Goal: Information Seeking & Learning: Check status

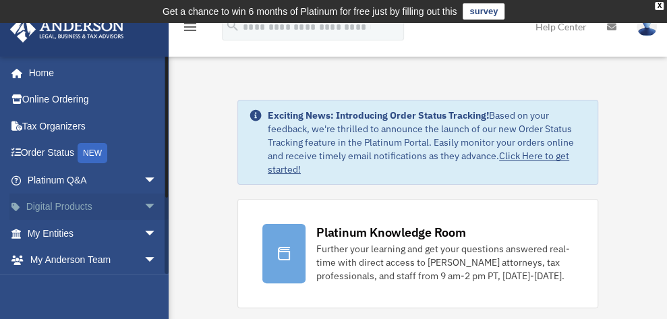
scroll to position [67, 0]
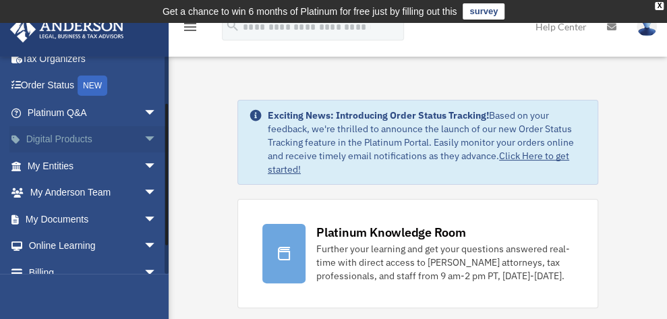
click at [144, 130] on span "arrow_drop_down" at bounding box center [157, 140] width 27 height 28
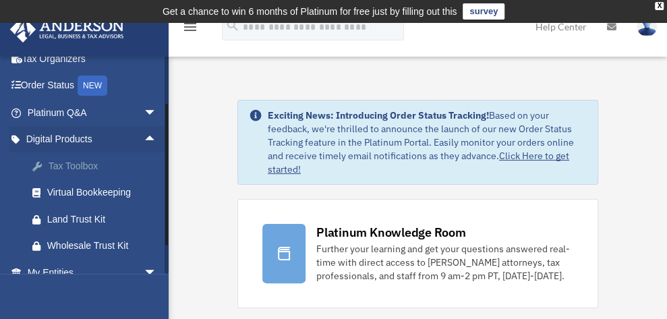
click at [69, 162] on div "Tax Toolbox" at bounding box center [103, 166] width 113 height 17
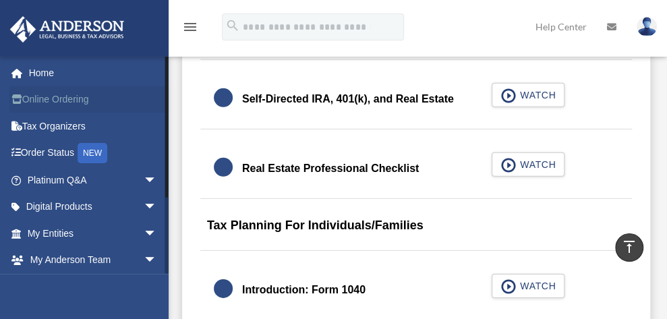
scroll to position [1609, 0]
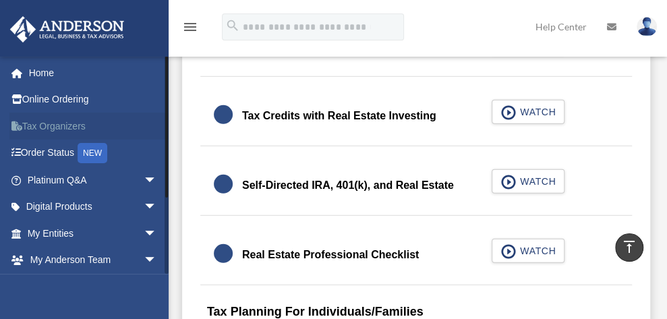
click at [70, 124] on link "Tax Organizers" at bounding box center [93, 126] width 168 height 27
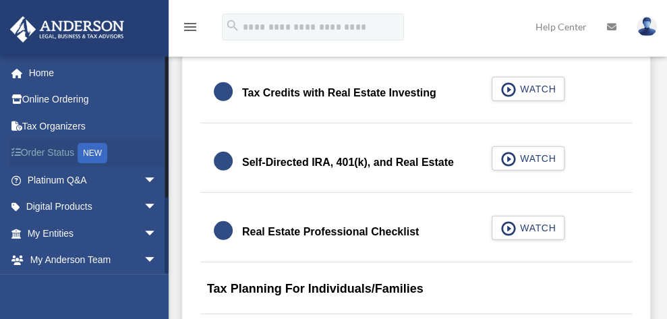
scroll to position [1609, 0]
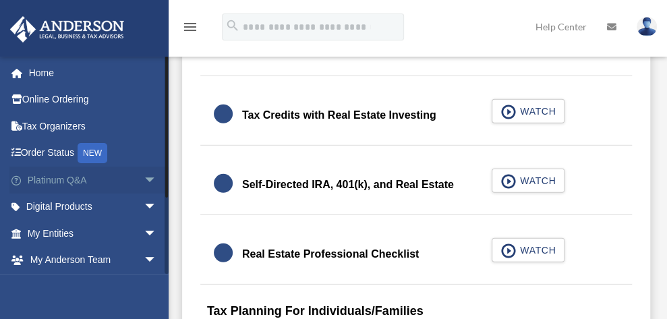
click at [98, 177] on link "Platinum Q&A arrow_drop_down" at bounding box center [93, 180] width 168 height 27
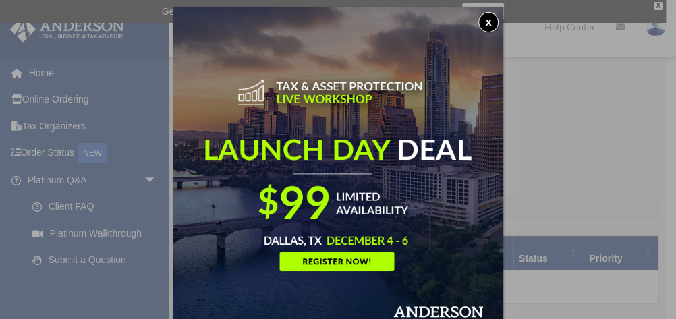
click at [490, 20] on button "x" at bounding box center [488, 22] width 20 height 20
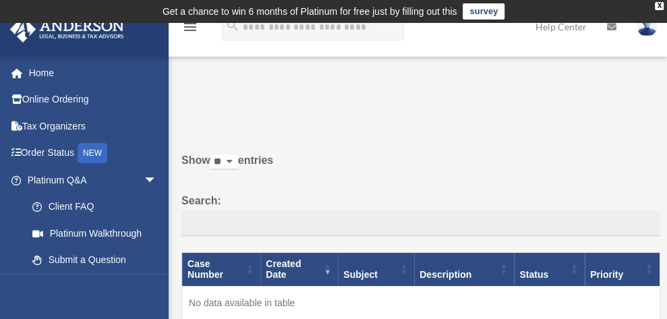
click at [194, 32] on icon "menu" at bounding box center [190, 27] width 16 height 16
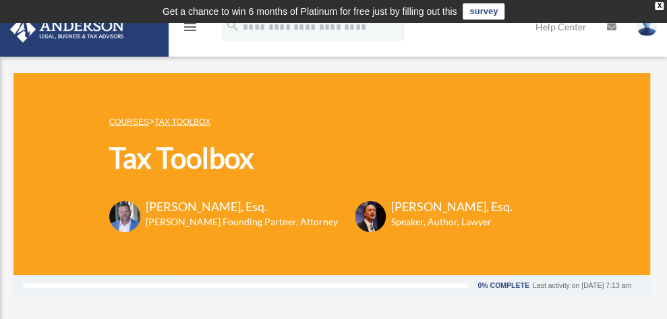
click at [137, 120] on link "COURSES" at bounding box center [129, 121] width 40 height 9
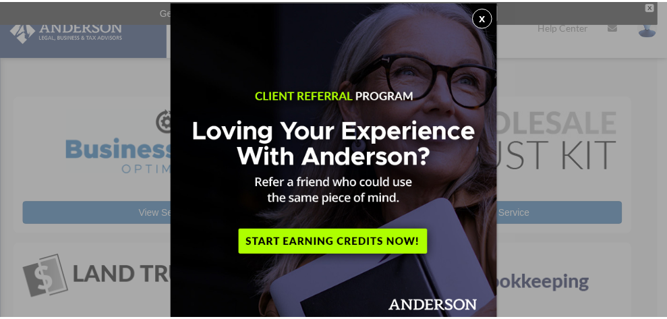
scroll to position [7, 0]
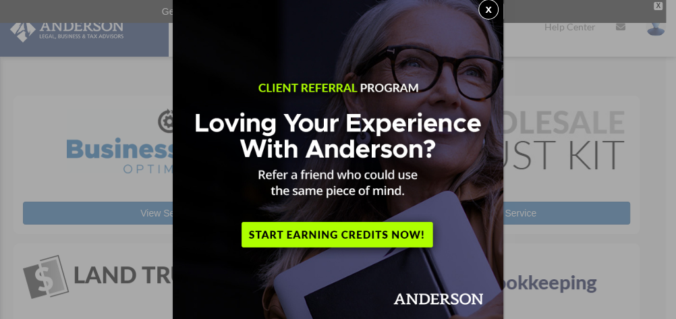
click at [483, 5] on button "x" at bounding box center [488, 9] width 20 height 20
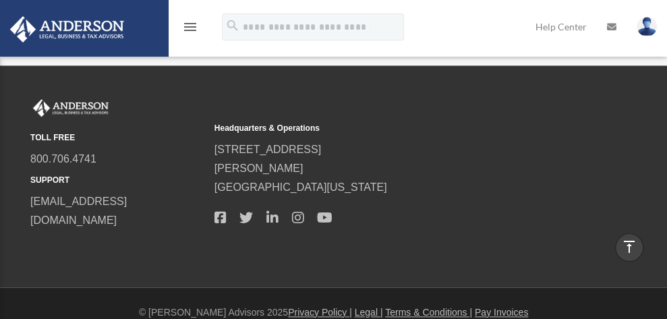
scroll to position [0, 0]
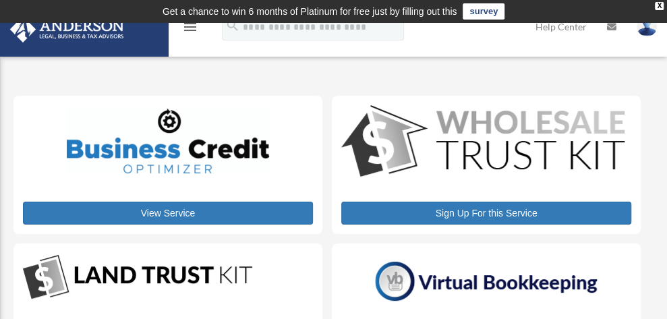
click at [651, 31] on img at bounding box center [646, 27] width 20 height 20
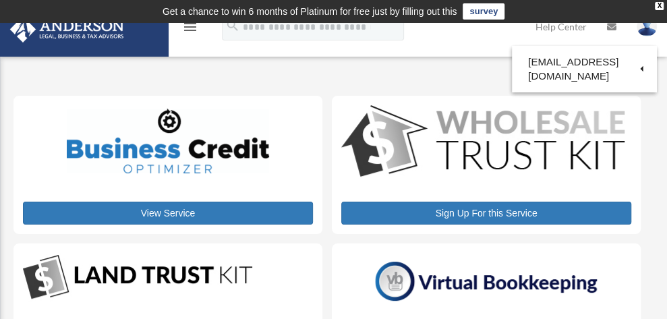
click at [189, 31] on icon "menu" at bounding box center [190, 27] width 16 height 16
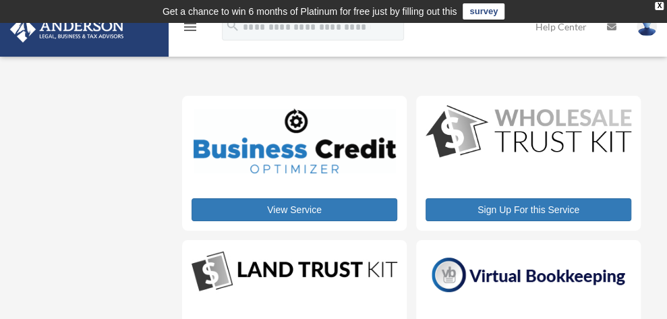
click at [189, 27] on icon "menu" at bounding box center [190, 27] width 16 height 16
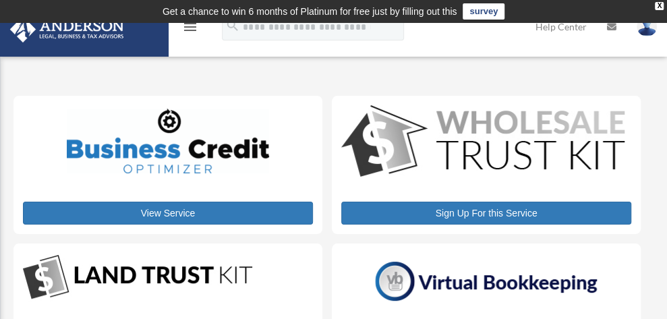
click at [189, 27] on icon "menu" at bounding box center [190, 27] width 16 height 16
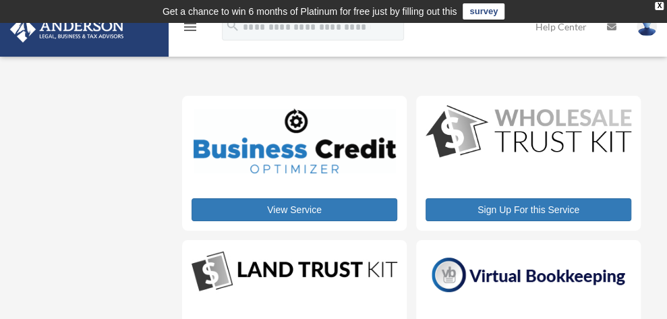
click at [191, 31] on icon "menu" at bounding box center [190, 27] width 16 height 16
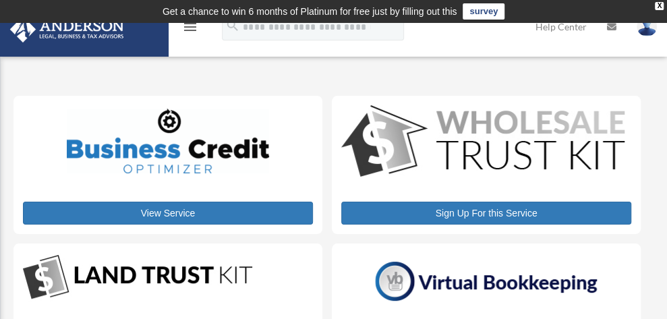
click at [191, 31] on icon "menu" at bounding box center [190, 27] width 16 height 16
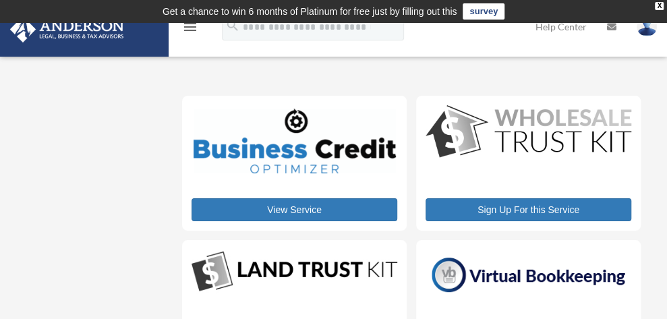
click at [191, 29] on icon "menu" at bounding box center [190, 27] width 16 height 16
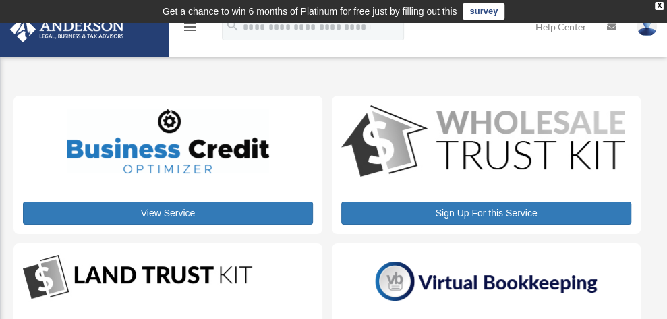
click at [186, 30] on icon "menu" at bounding box center [190, 27] width 16 height 16
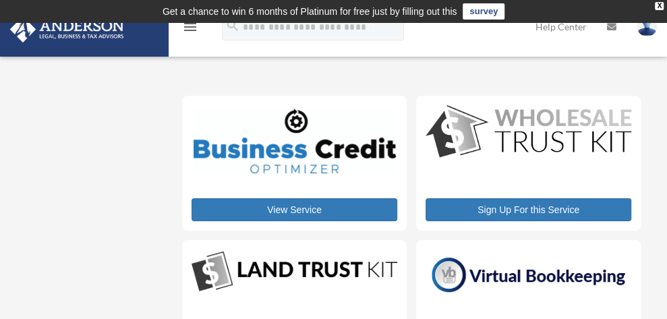
click at [61, 44] on link at bounding box center [83, 27] width 169 height 57
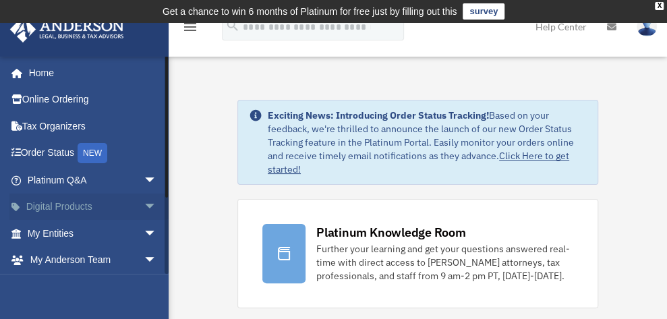
click at [123, 203] on link "Digital Products arrow_drop_down" at bounding box center [93, 206] width 168 height 27
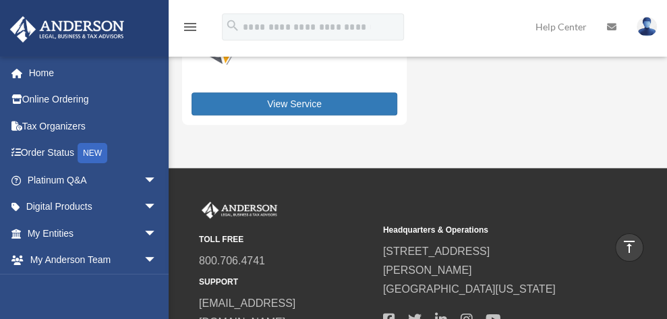
scroll to position [395, 0]
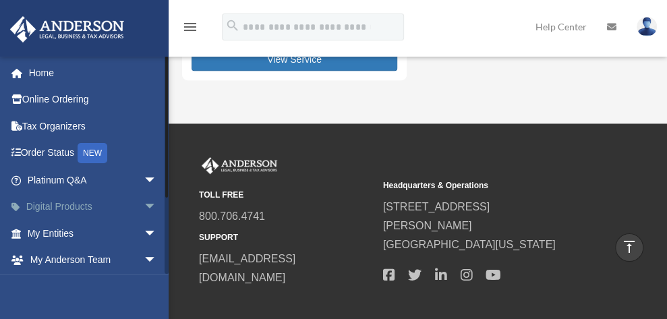
click at [144, 205] on span "arrow_drop_down" at bounding box center [157, 207] width 27 height 28
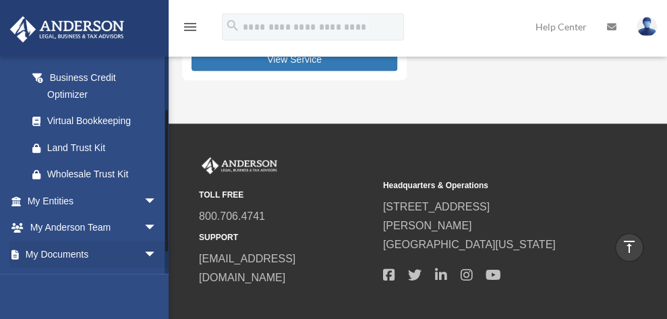
scroll to position [392, 0]
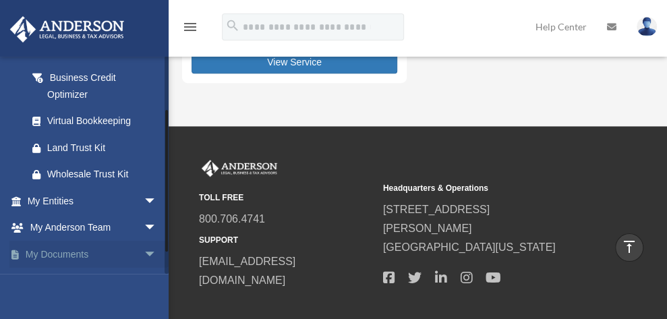
click at [122, 251] on link "My Documents arrow_drop_down" at bounding box center [93, 254] width 168 height 27
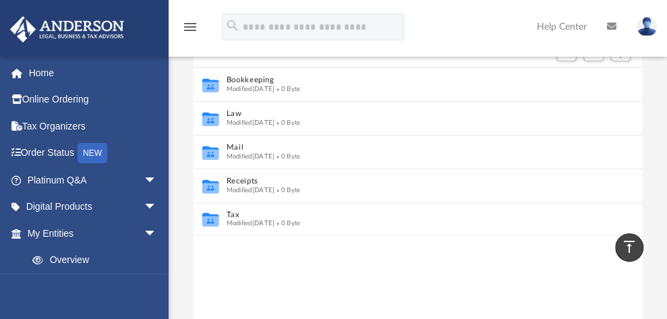
scroll to position [65, 0]
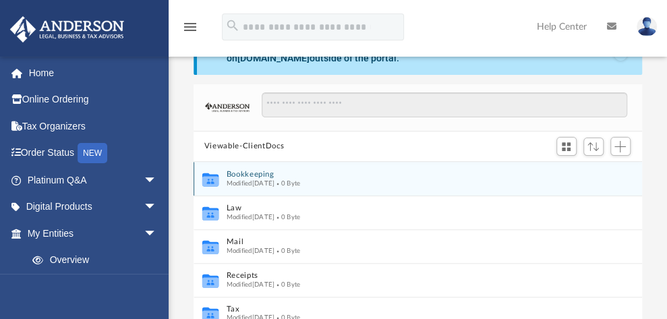
click at [234, 171] on button "Bookkeeping" at bounding box center [408, 174] width 365 height 9
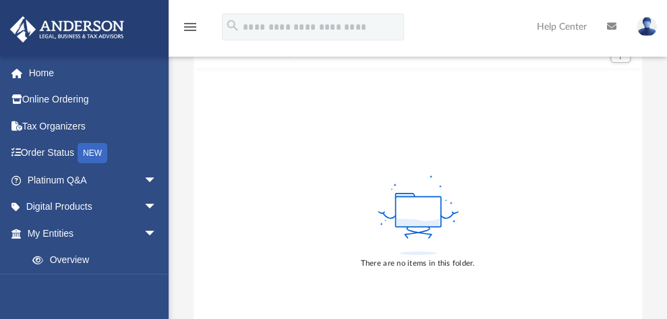
scroll to position [0, 0]
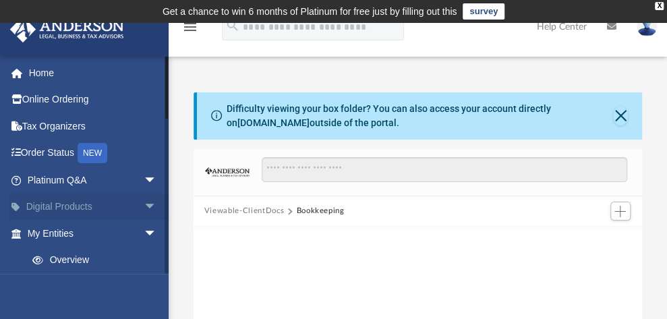
click at [144, 202] on span "arrow_drop_down" at bounding box center [157, 207] width 27 height 28
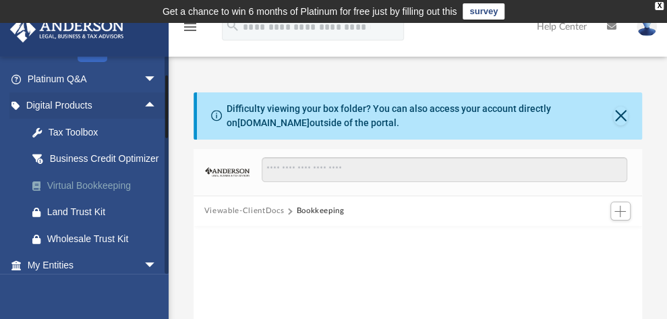
scroll to position [154, 0]
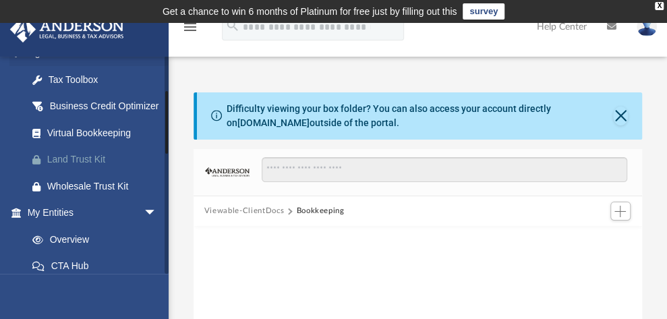
click at [100, 168] on div "Land Trust Kit" at bounding box center [103, 159] width 113 height 17
click at [79, 195] on div "Wholesale Trust Kit" at bounding box center [103, 186] width 113 height 17
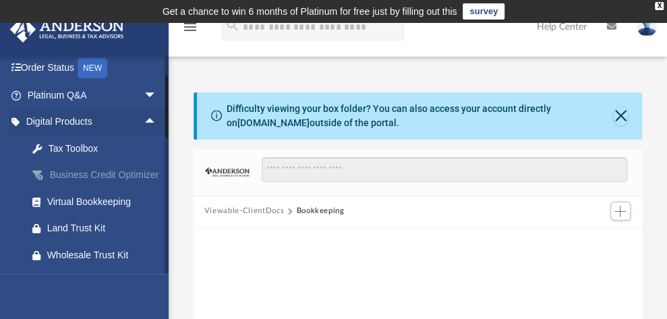
scroll to position [0, 0]
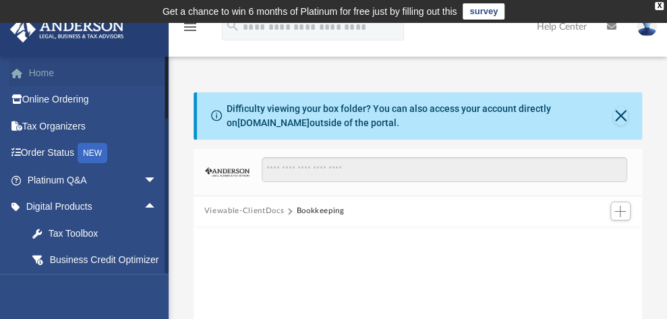
click at [45, 68] on link "Home" at bounding box center [93, 72] width 168 height 27
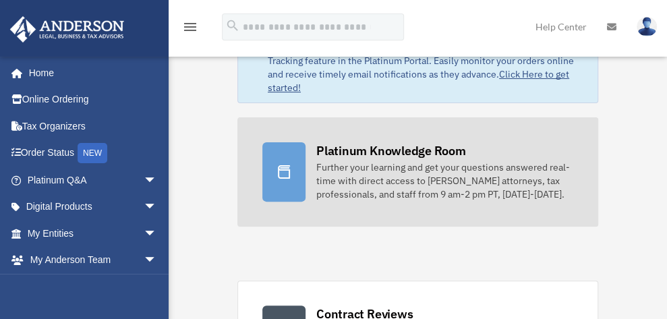
scroll to position [160, 0]
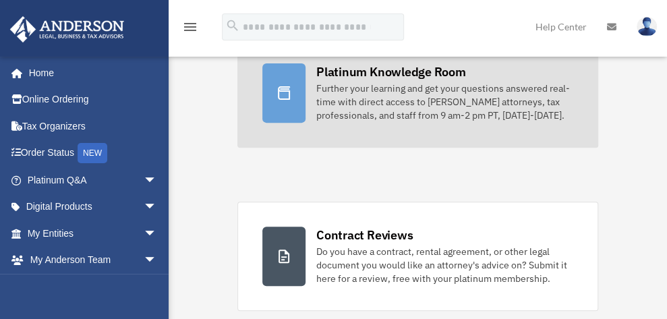
click at [301, 85] on div at bounding box center [283, 92] width 43 height 59
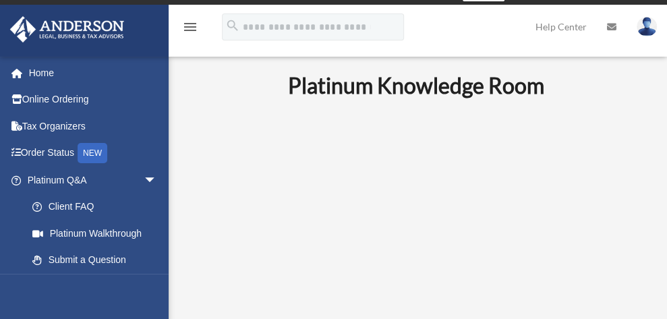
scroll to position [42, 0]
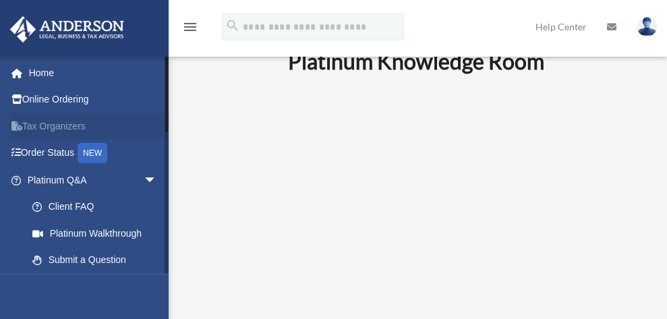
click at [53, 121] on link "Tax Organizers" at bounding box center [93, 126] width 168 height 27
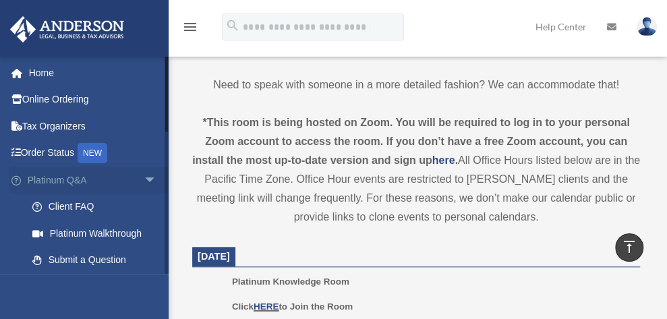
scroll to position [222, 0]
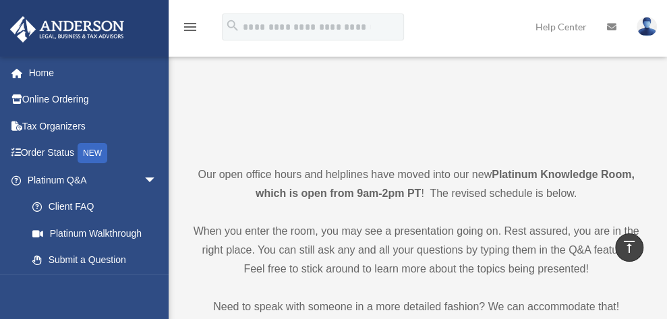
click at [553, 26] on link "Help Center" at bounding box center [560, 26] width 71 height 53
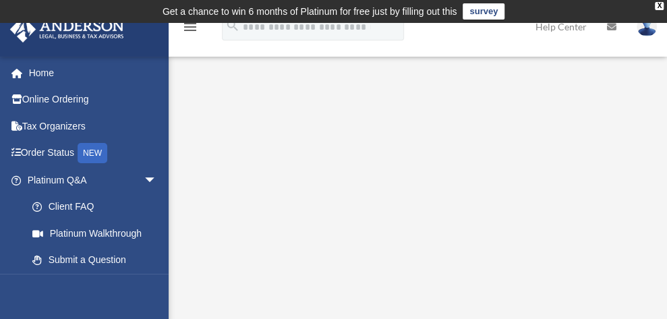
click at [187, 32] on icon "menu" at bounding box center [190, 27] width 16 height 16
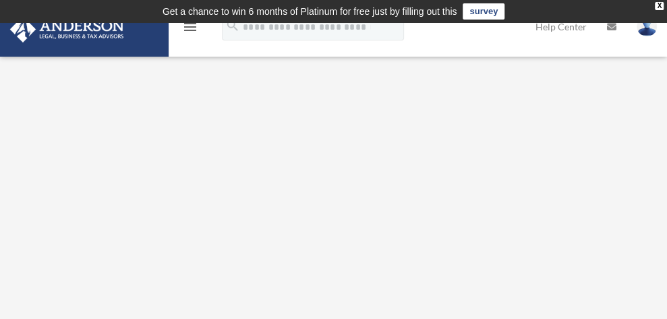
click at [187, 32] on icon "menu" at bounding box center [190, 27] width 16 height 16
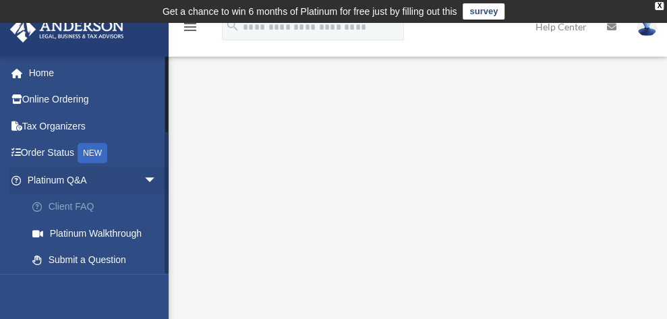
click at [76, 202] on link "Client FAQ" at bounding box center [98, 206] width 158 height 27
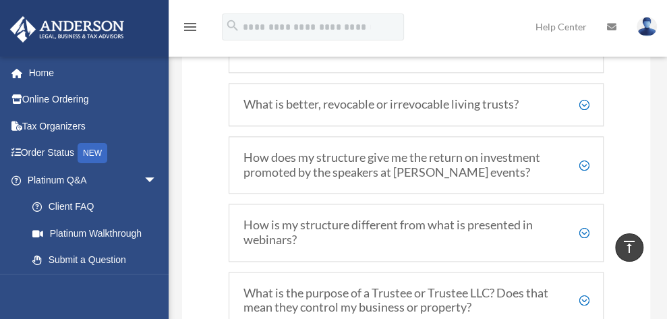
scroll to position [123, 0]
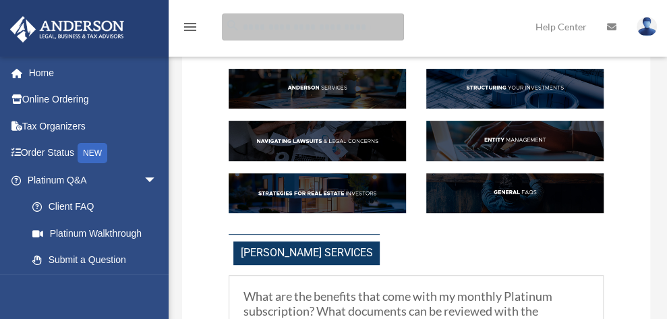
click at [301, 29] on input "search" at bounding box center [313, 26] width 182 height 27
type input "******"
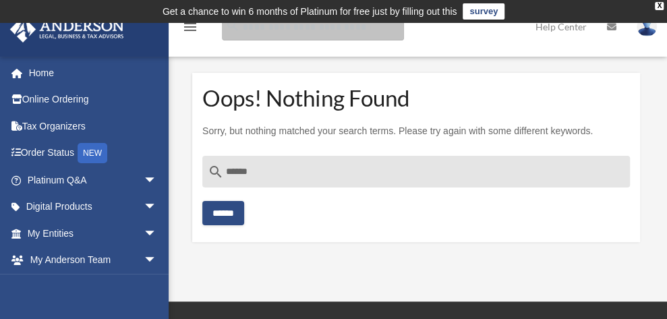
click at [289, 34] on input "Search for:" at bounding box center [313, 26] width 182 height 27
type input "**********"
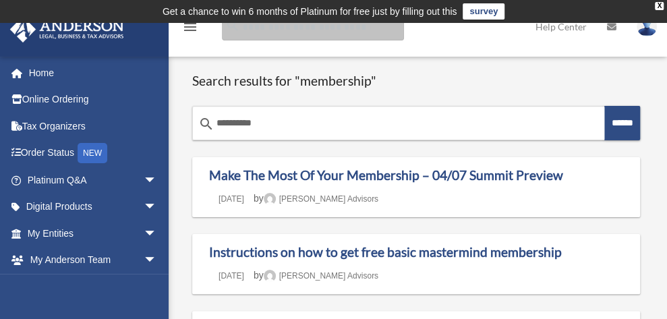
click at [382, 40] on input "Search for:" at bounding box center [313, 26] width 182 height 27
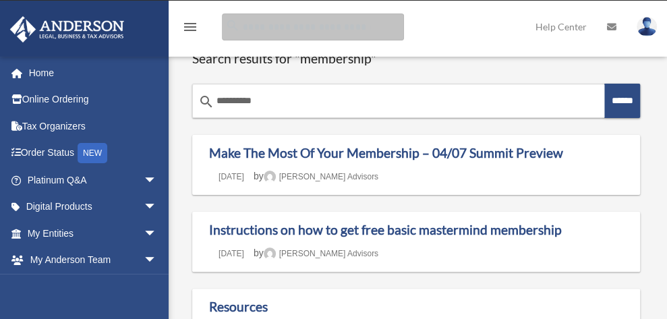
scroll to position [20, 0]
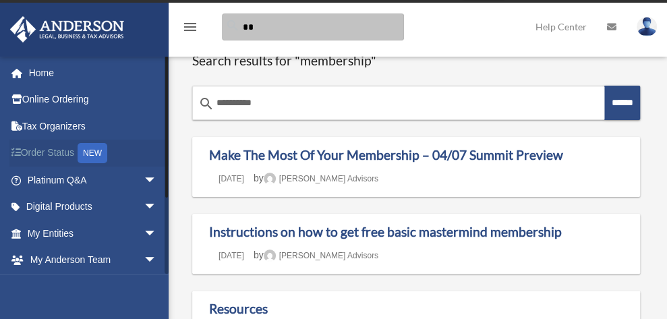
type input "*"
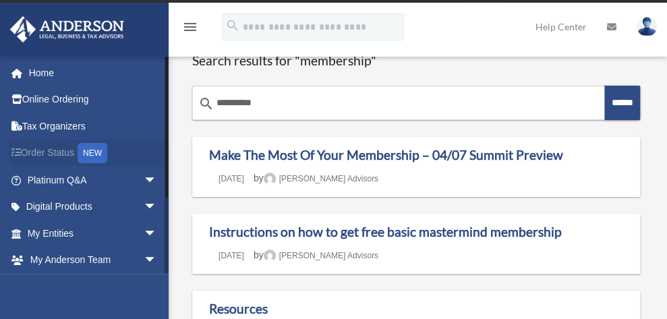
click at [50, 153] on link "Order Status NEW" at bounding box center [93, 154] width 168 height 28
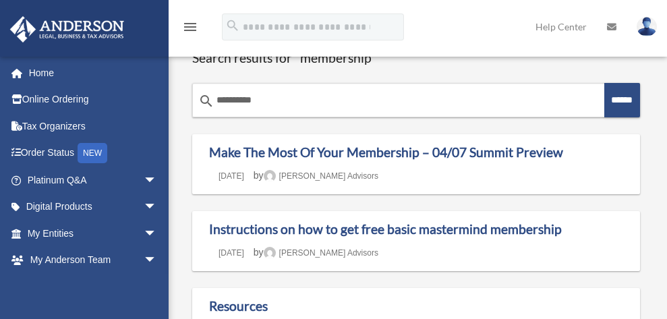
scroll to position [21, 0]
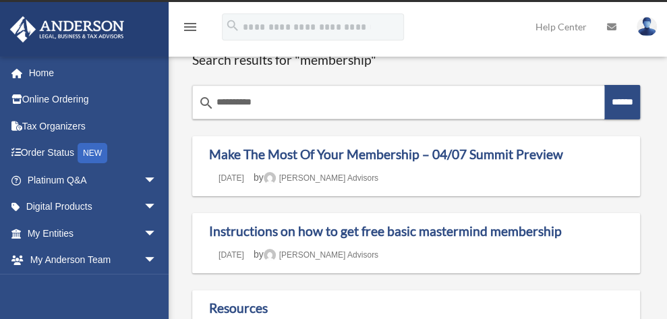
click at [189, 27] on icon "menu" at bounding box center [190, 27] width 16 height 16
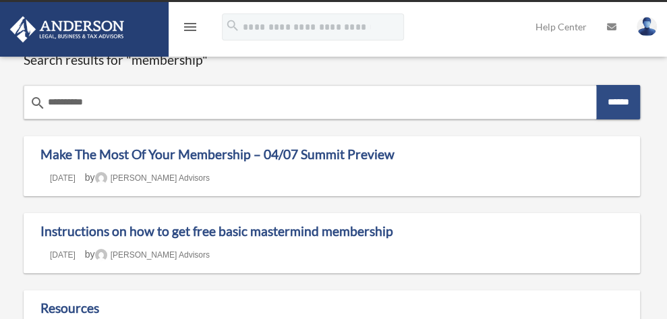
click at [189, 27] on icon "menu" at bounding box center [190, 27] width 16 height 16
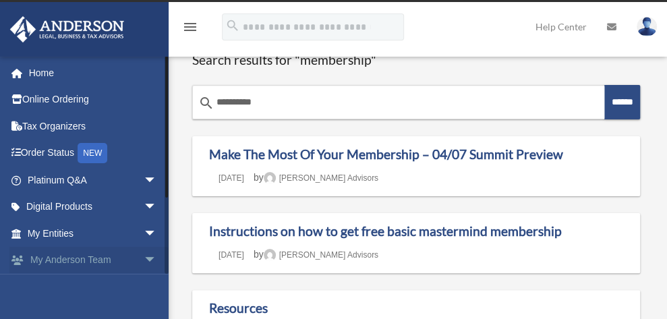
click at [144, 256] on span "arrow_drop_down" at bounding box center [157, 261] width 27 height 28
click at [111, 259] on link "My Anderson Team arrow_drop_up" at bounding box center [93, 260] width 168 height 27
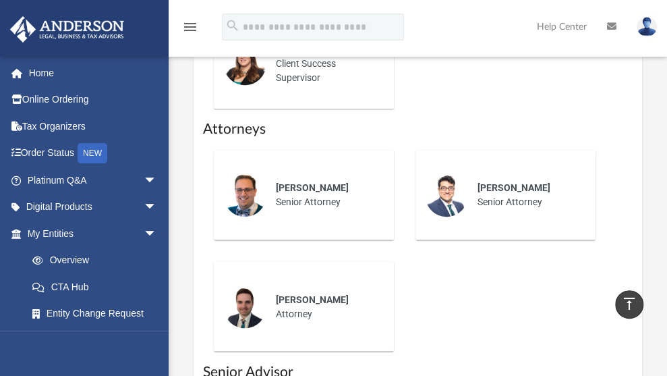
scroll to position [829, 0]
